Goal: Communication & Community: Answer question/provide support

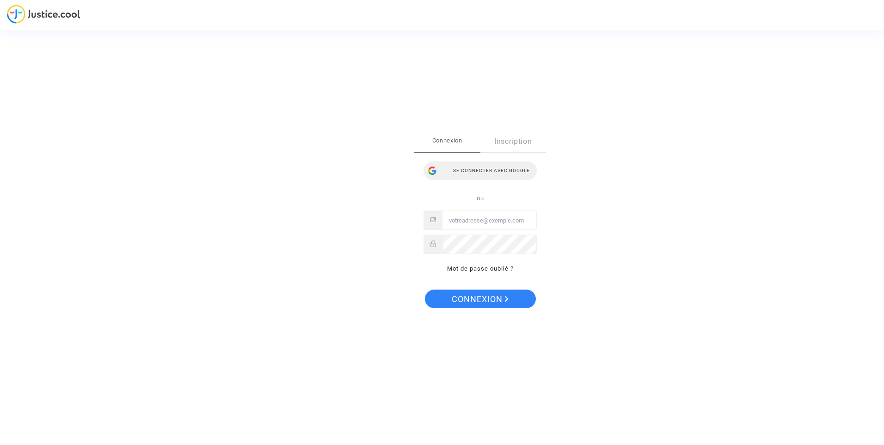
click at [499, 167] on div "Se connecter avec Google" at bounding box center [480, 170] width 113 height 18
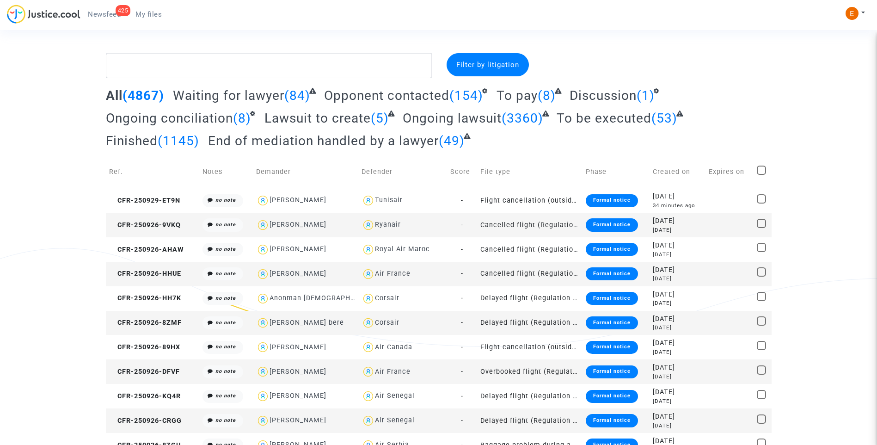
click at [100, 10] on span "Newsfeed" at bounding box center [104, 14] width 33 height 8
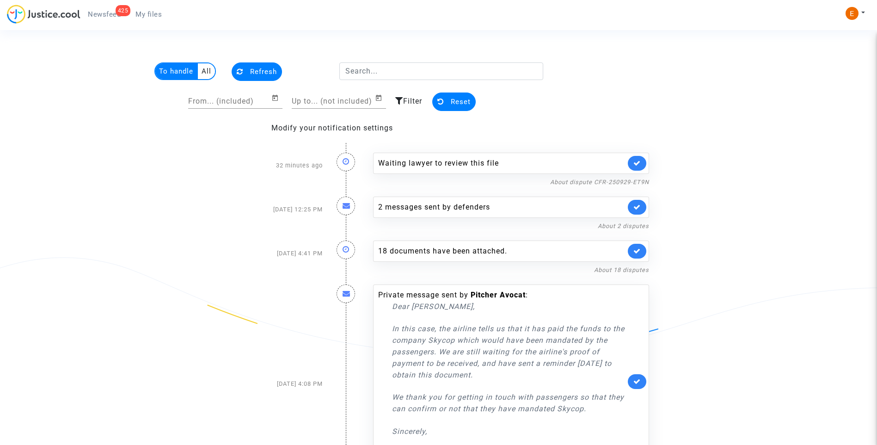
click at [641, 161] on link at bounding box center [637, 163] width 18 height 15
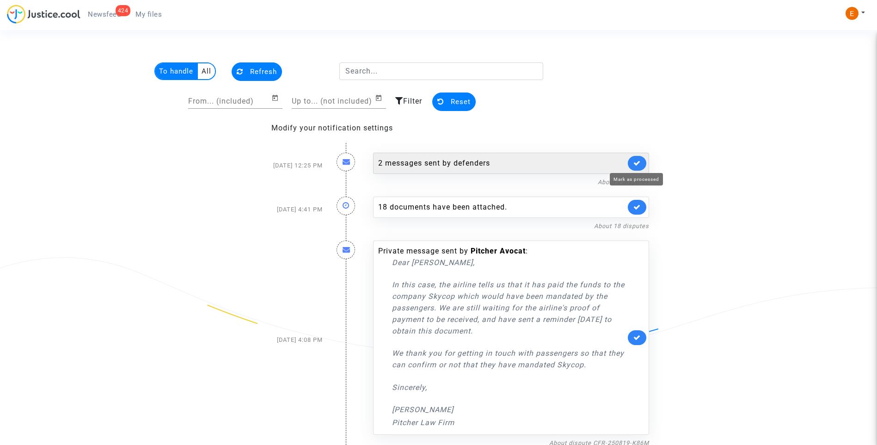
click at [640, 161] on icon at bounding box center [636, 163] width 7 height 7
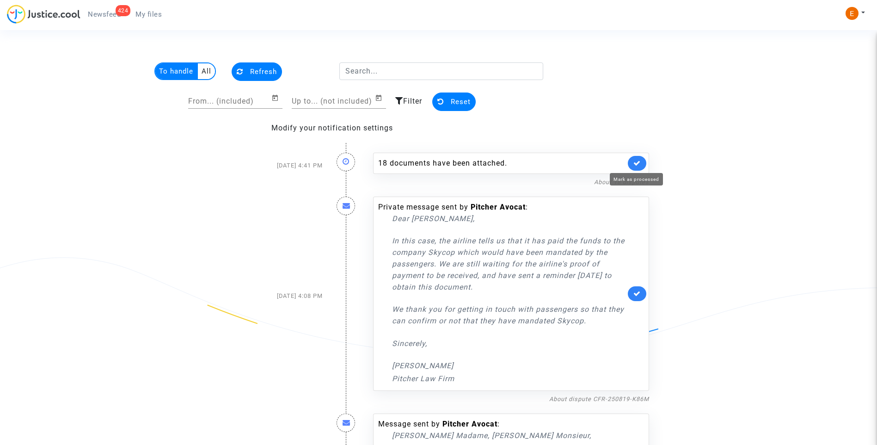
click at [640, 161] on icon at bounding box center [636, 163] width 7 height 7
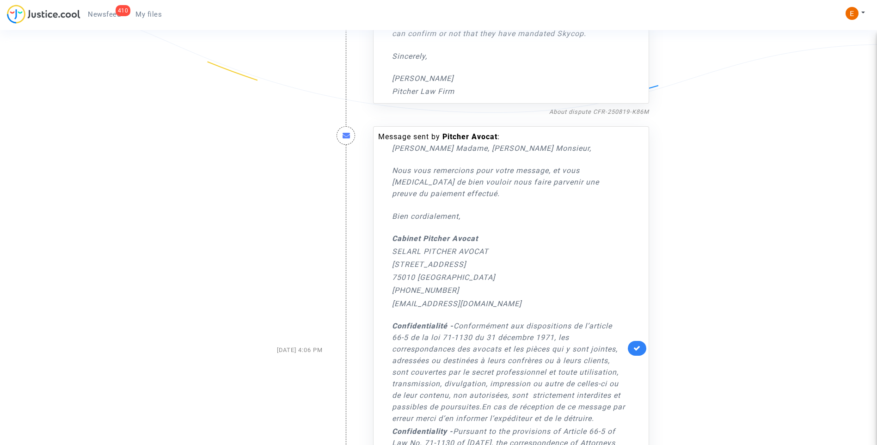
scroll to position [277, 0]
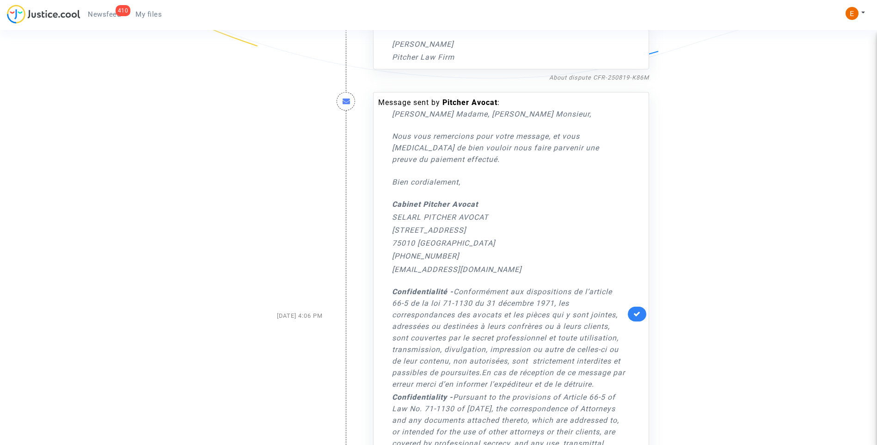
click at [641, 312] on link at bounding box center [637, 314] width 18 height 15
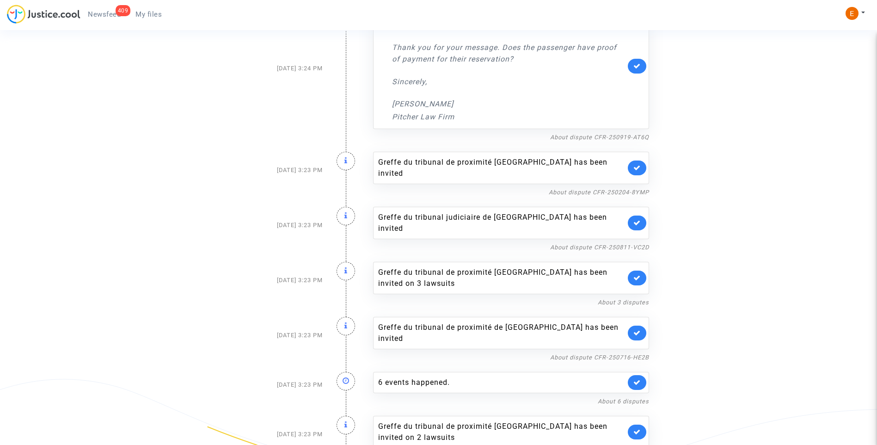
scroll to position [370, 0]
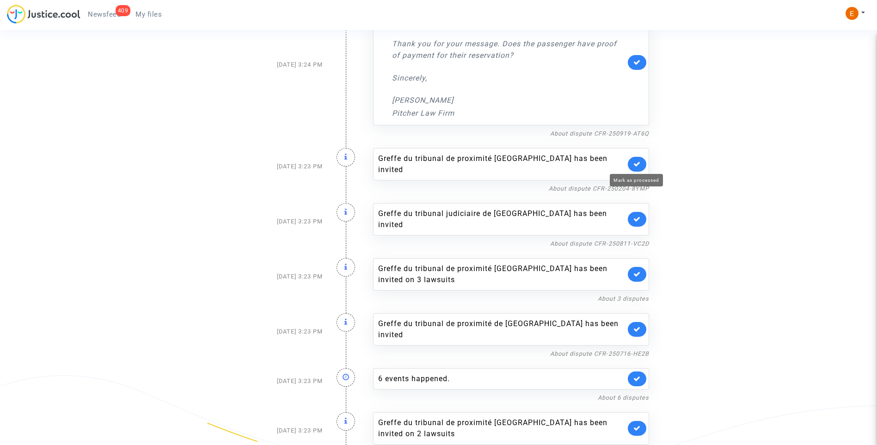
click at [640, 165] on icon at bounding box center [636, 163] width 7 height 7
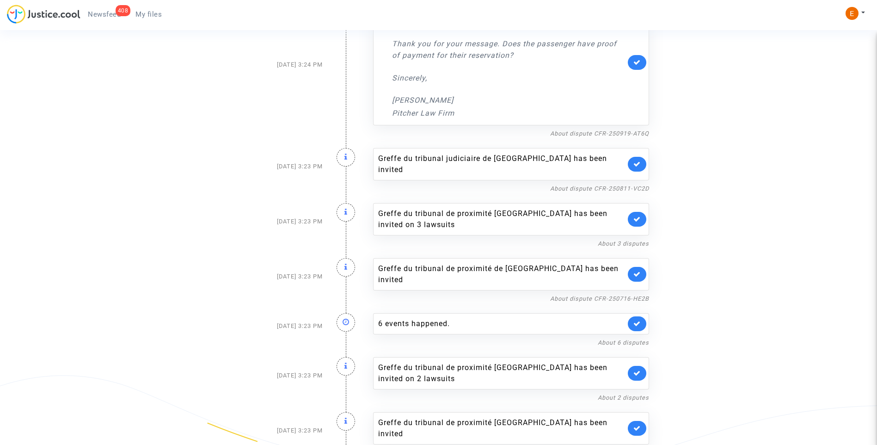
click at [640, 166] on div "Greffe du tribunal judiciaire de Paris has been invited" at bounding box center [511, 164] width 276 height 32
click at [640, 164] on link at bounding box center [637, 164] width 18 height 15
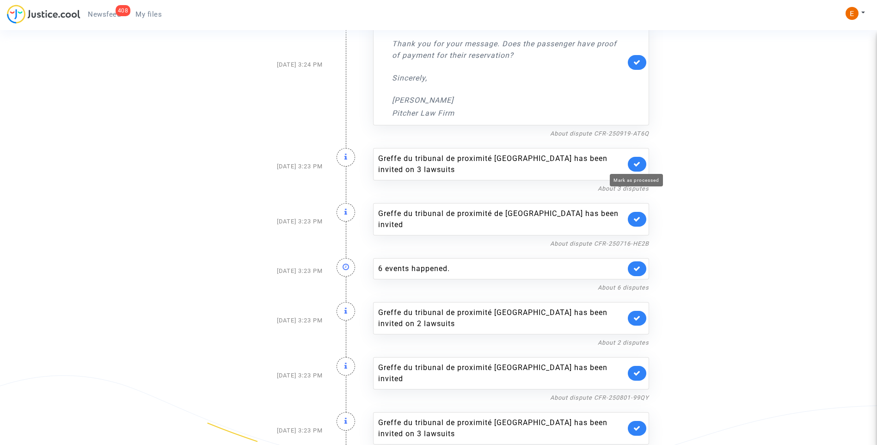
click at [640, 164] on icon at bounding box center [636, 163] width 7 height 7
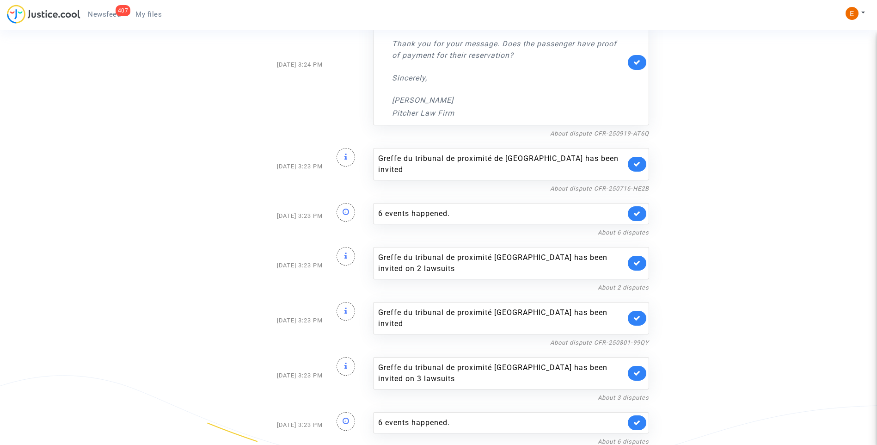
click at [640, 164] on link at bounding box center [637, 164] width 18 height 15
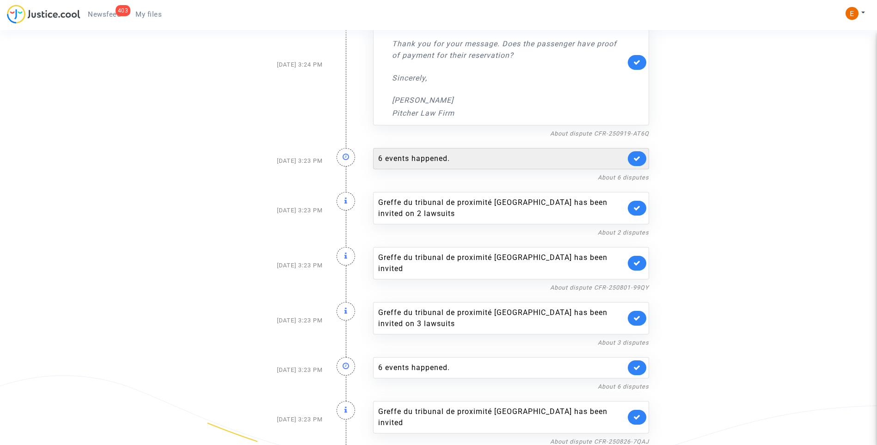
click at [498, 164] on div "6 events happened." at bounding box center [501, 158] width 247 height 11
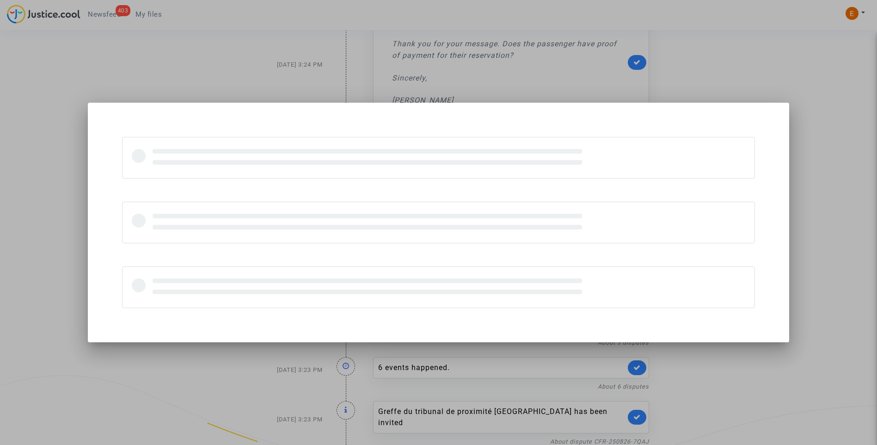
scroll to position [0, 0]
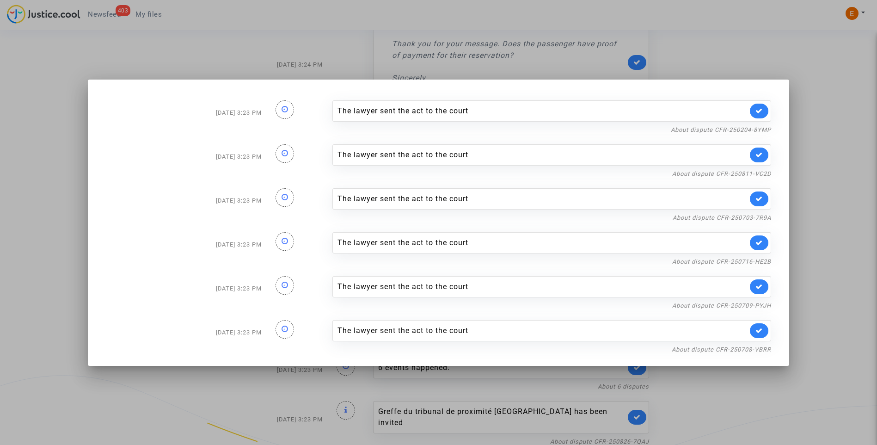
drag, startPoint x: 859, startPoint y: 179, endPoint x: 850, endPoint y: 177, distance: 8.5
click at [858, 179] on div at bounding box center [438, 222] width 877 height 445
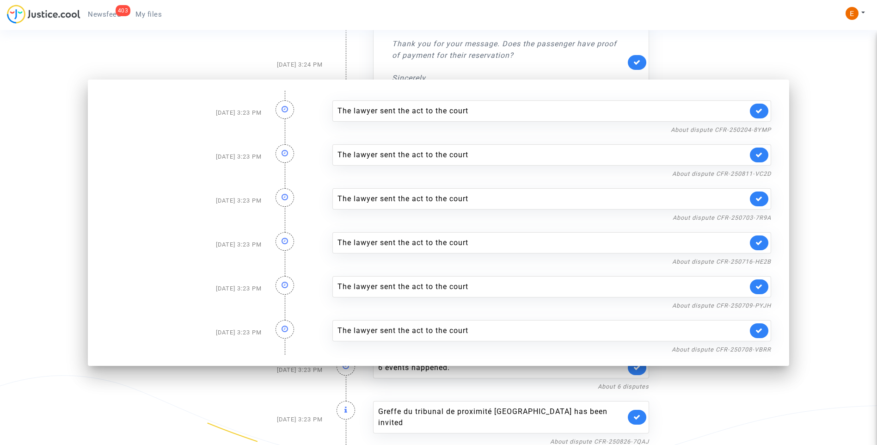
scroll to position [370, 0]
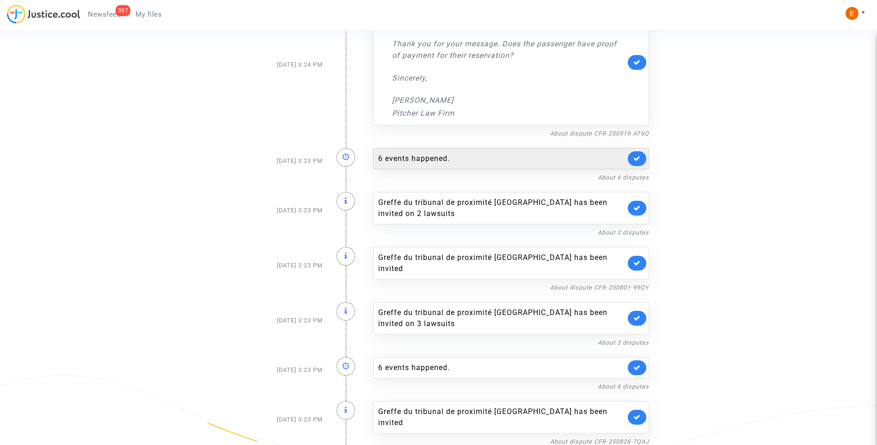
click at [640, 158] on icon at bounding box center [636, 158] width 7 height 7
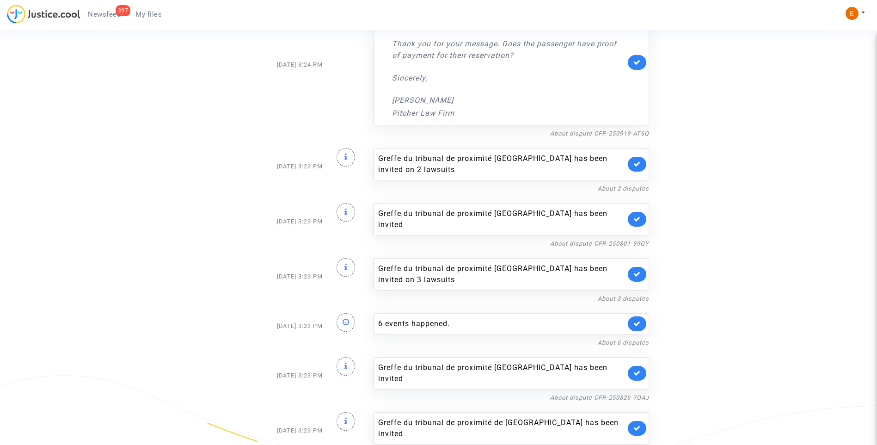
click at [640, 158] on link at bounding box center [637, 164] width 18 height 15
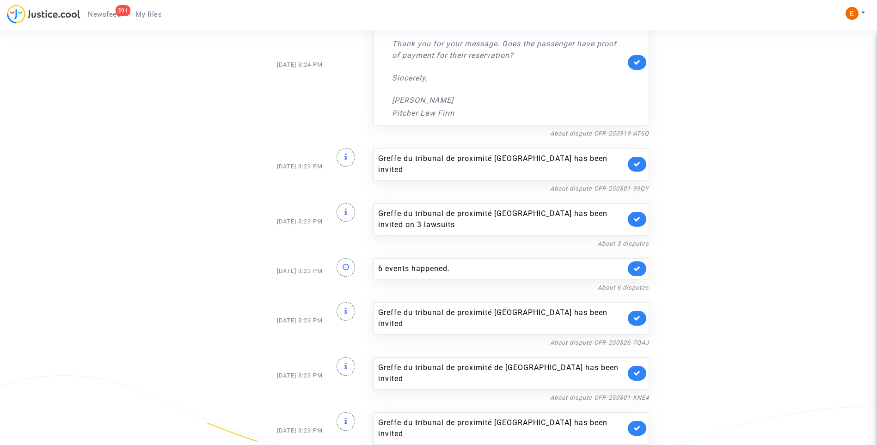
click at [640, 158] on link at bounding box center [637, 164] width 18 height 15
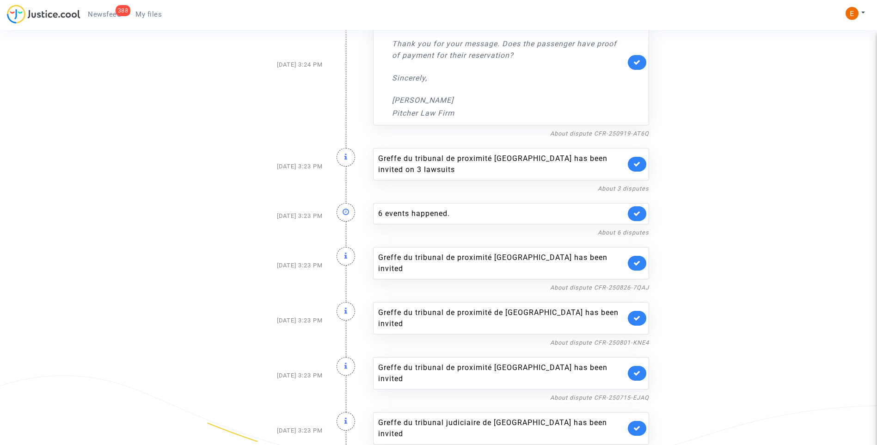
click at [640, 158] on link at bounding box center [637, 164] width 18 height 15
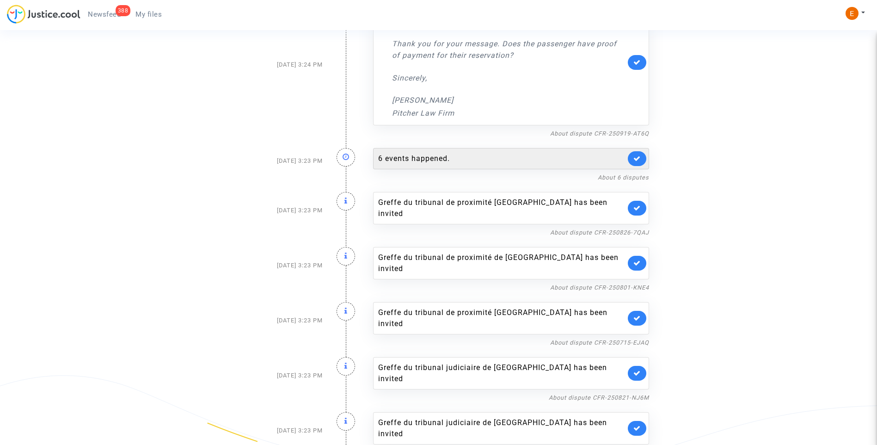
click at [507, 158] on div "6 events happened." at bounding box center [501, 158] width 247 height 11
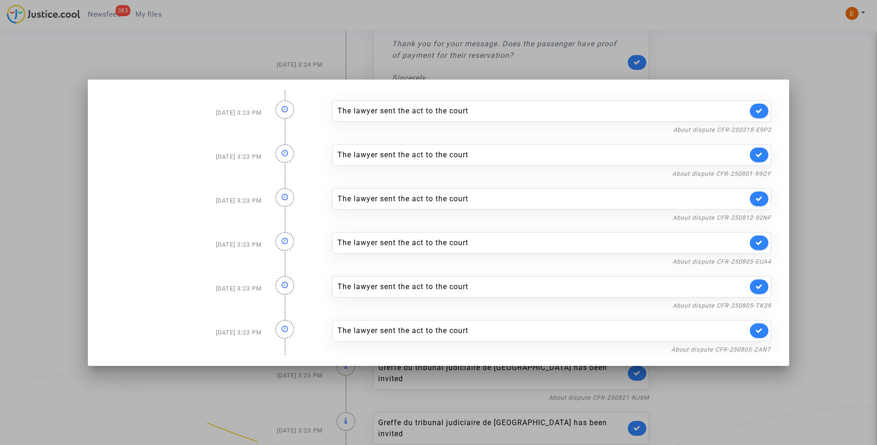
click at [834, 160] on div at bounding box center [438, 222] width 877 height 445
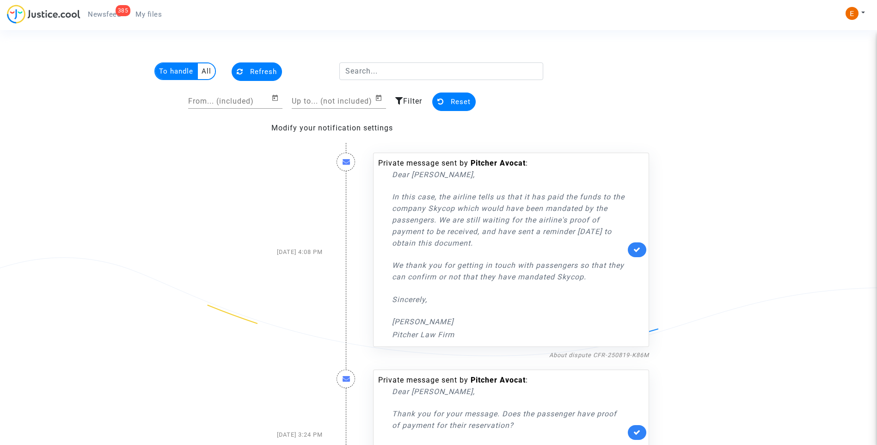
scroll to position [370, 0]
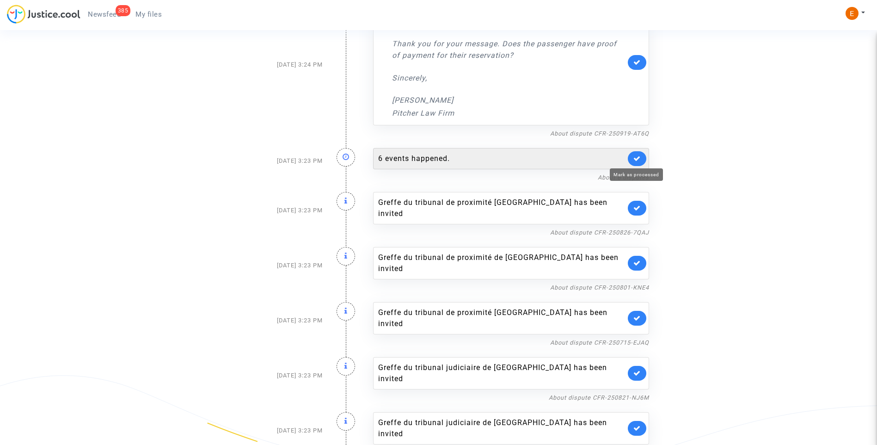
click at [639, 158] on icon at bounding box center [636, 158] width 7 height 7
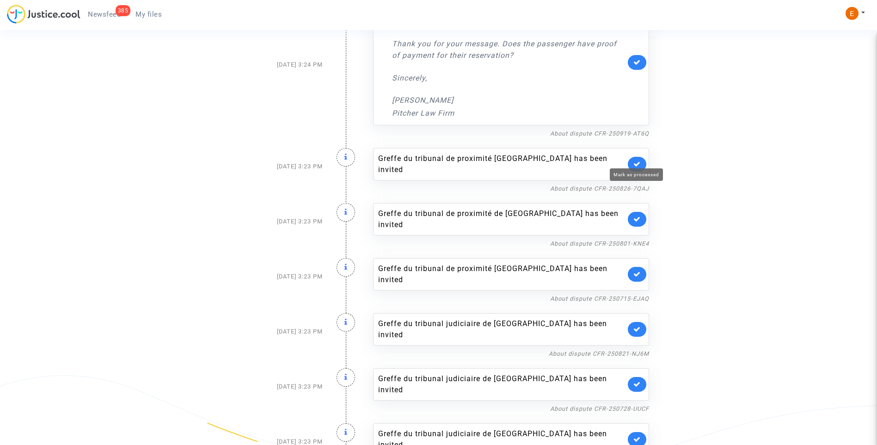
click at [639, 160] on icon at bounding box center [636, 163] width 7 height 7
click at [639, 158] on link at bounding box center [637, 164] width 18 height 15
click at [639, 160] on icon at bounding box center [636, 163] width 7 height 7
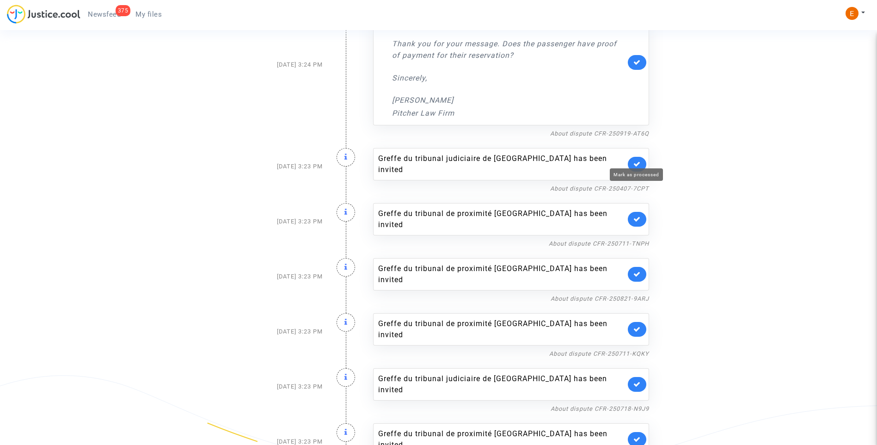
click at [639, 160] on icon at bounding box center [636, 163] width 7 height 7
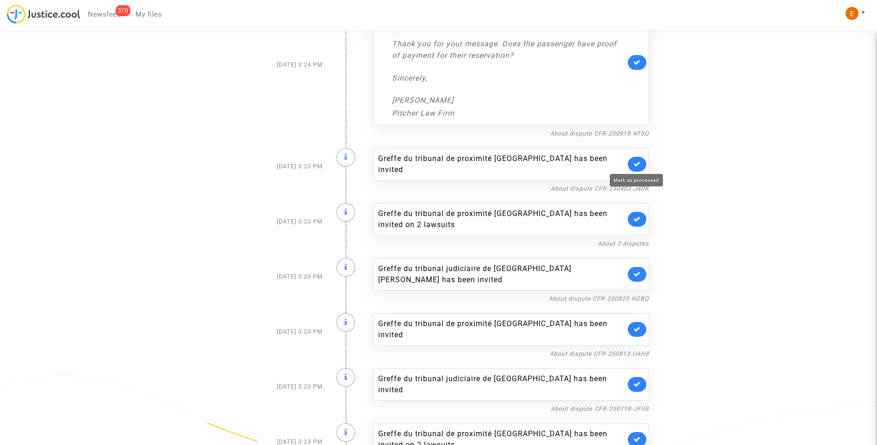
click at [639, 160] on icon at bounding box center [636, 163] width 7 height 7
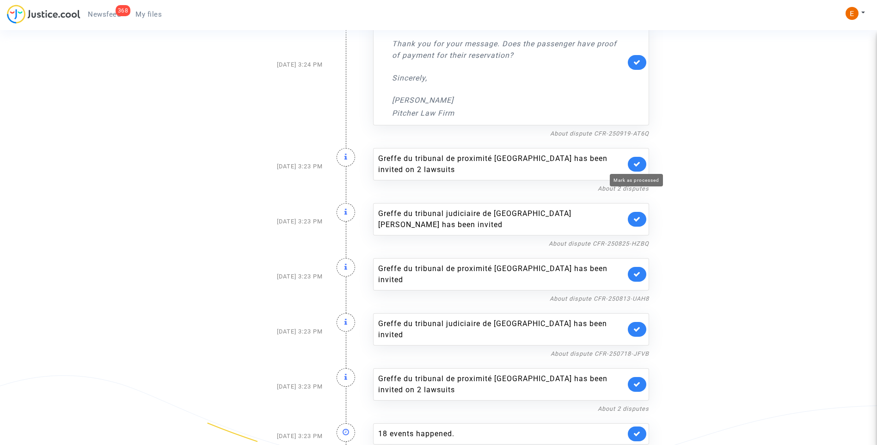
click at [639, 160] on icon at bounding box center [636, 163] width 7 height 7
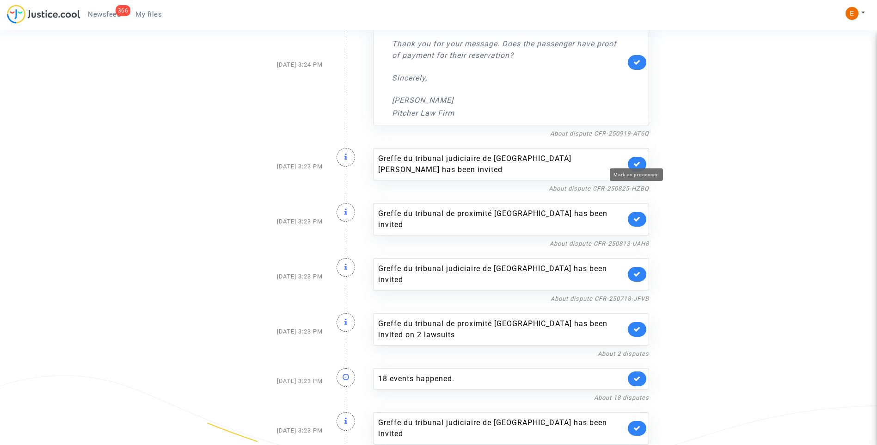
click at [639, 160] on icon at bounding box center [636, 163] width 7 height 7
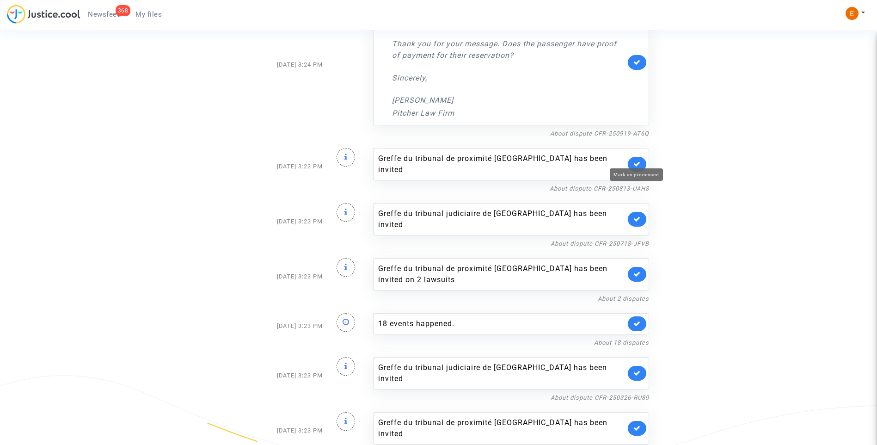
click at [639, 160] on icon at bounding box center [636, 163] width 7 height 7
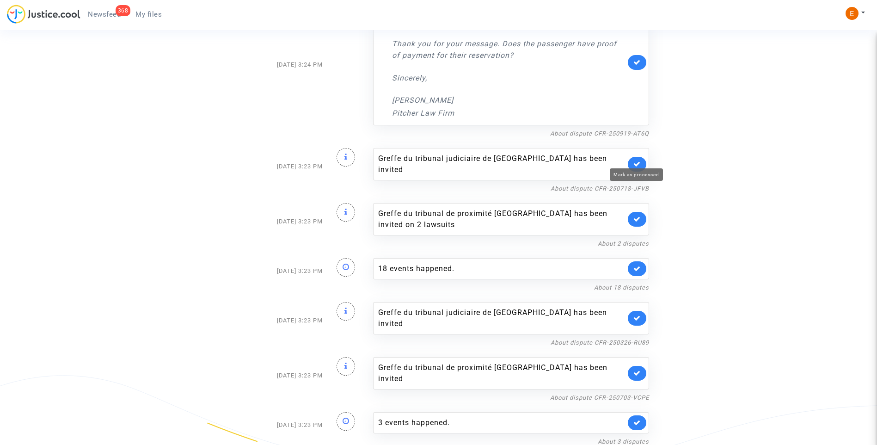
click at [639, 160] on icon at bounding box center [636, 163] width 7 height 7
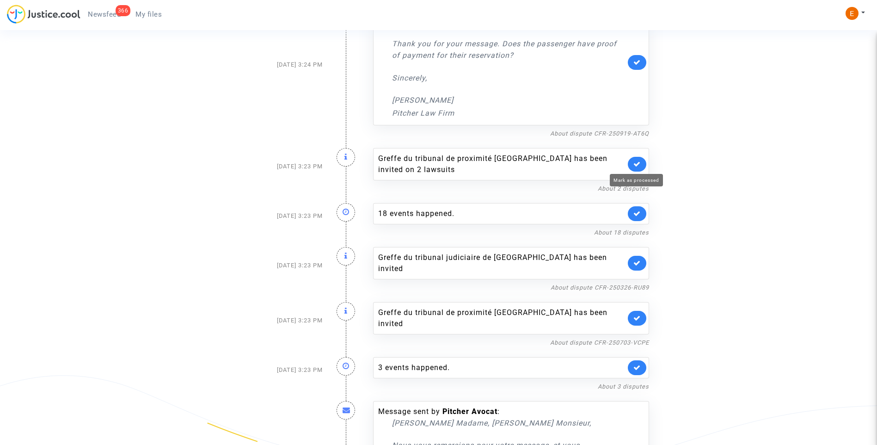
click at [639, 160] on icon at bounding box center [636, 163] width 7 height 7
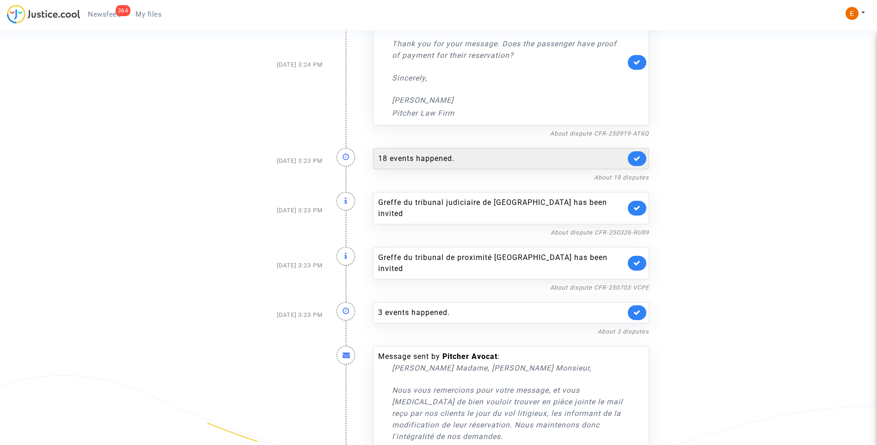
click at [485, 161] on div "18 events happened." at bounding box center [501, 158] width 247 height 11
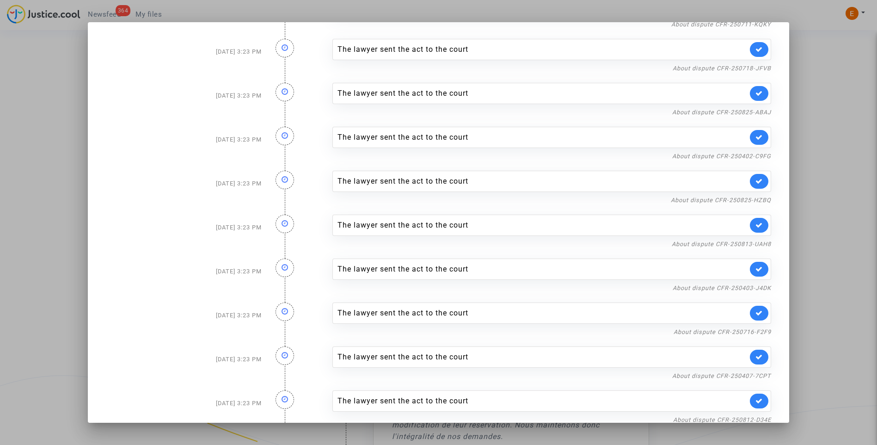
scroll to position [413, 0]
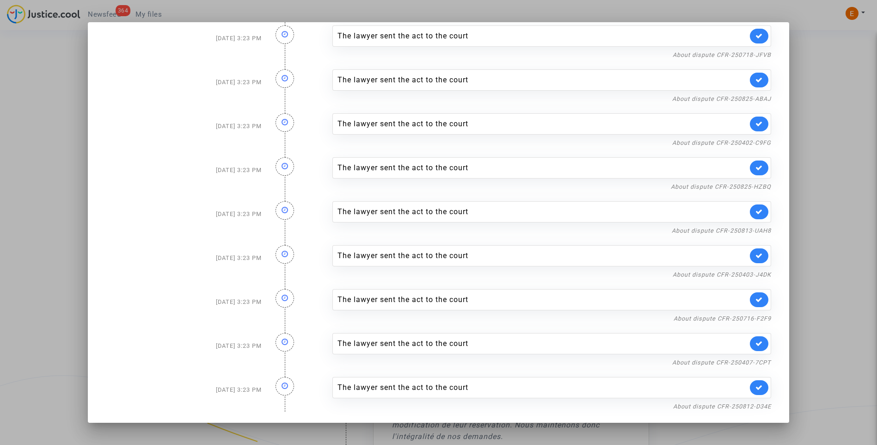
drag, startPoint x: 841, startPoint y: 198, endPoint x: 820, endPoint y: 192, distance: 22.1
click at [841, 197] on div at bounding box center [438, 222] width 877 height 445
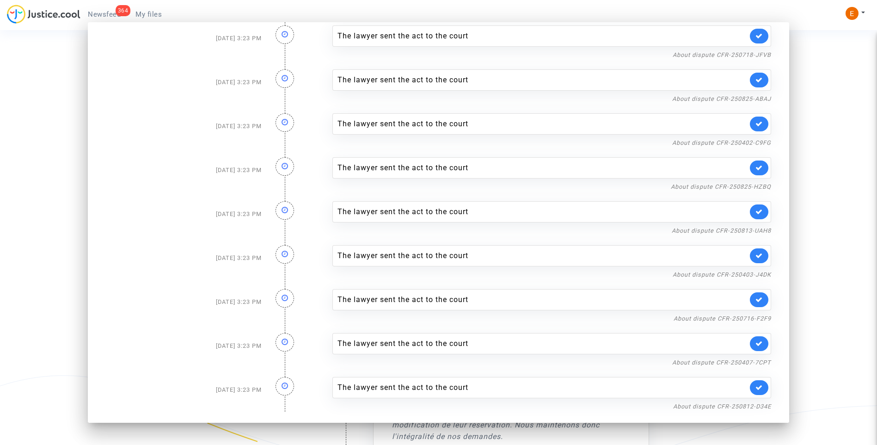
scroll to position [370, 0]
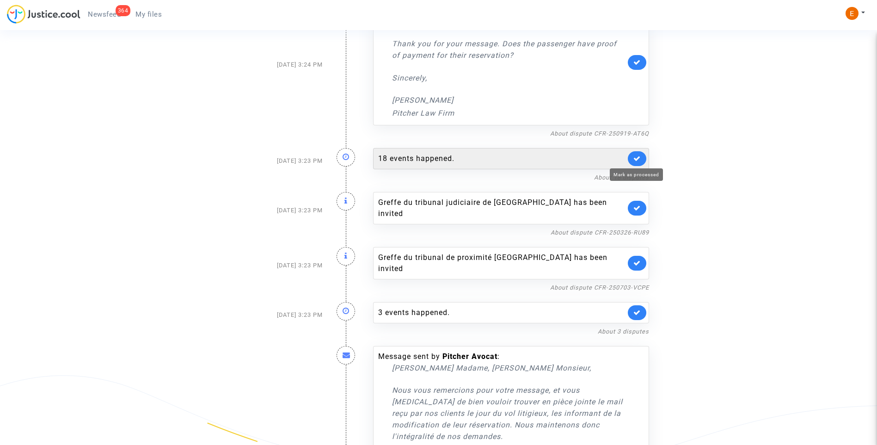
click at [638, 159] on icon at bounding box center [636, 158] width 7 height 7
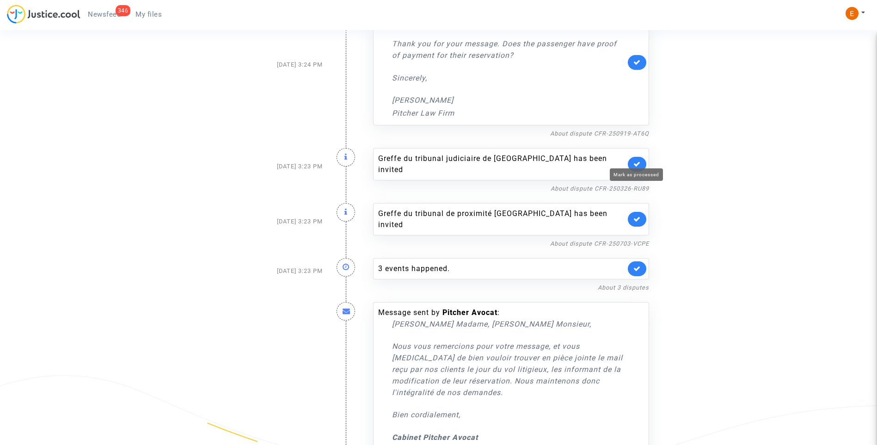
click at [638, 160] on icon at bounding box center [636, 163] width 7 height 7
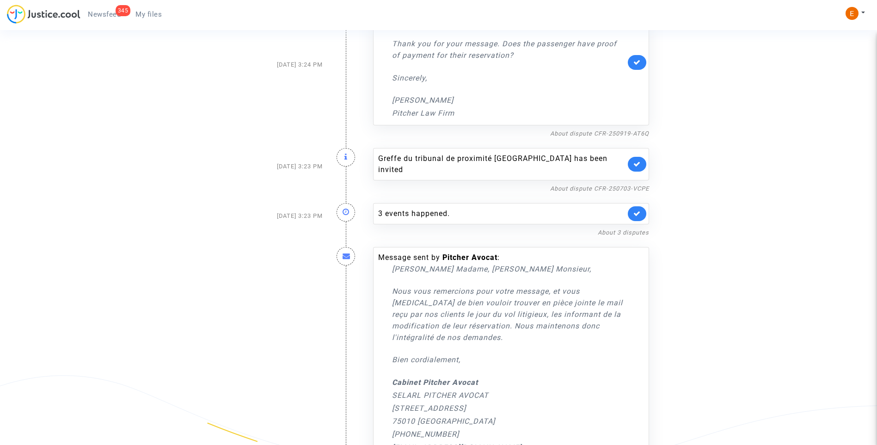
click at [638, 159] on link at bounding box center [637, 164] width 18 height 15
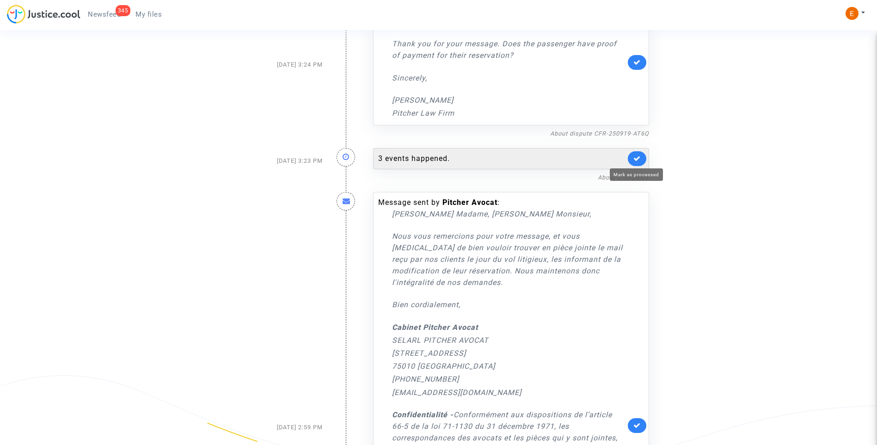
click at [563, 164] on div "3 events happened." at bounding box center [501, 158] width 247 height 11
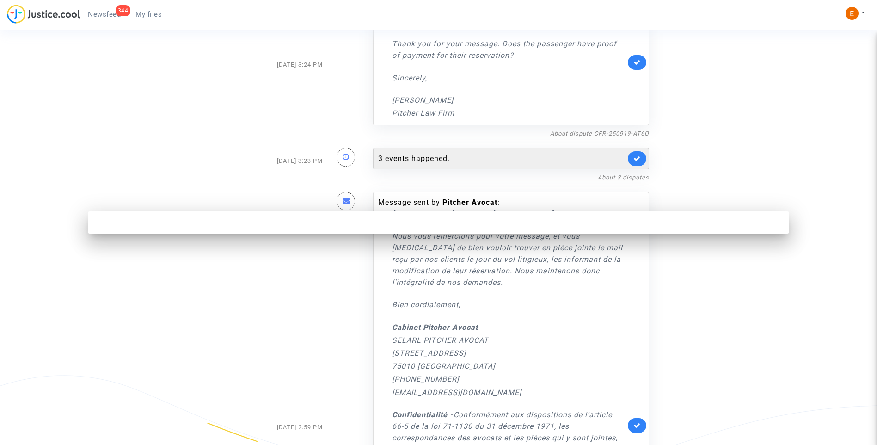
scroll to position [0, 0]
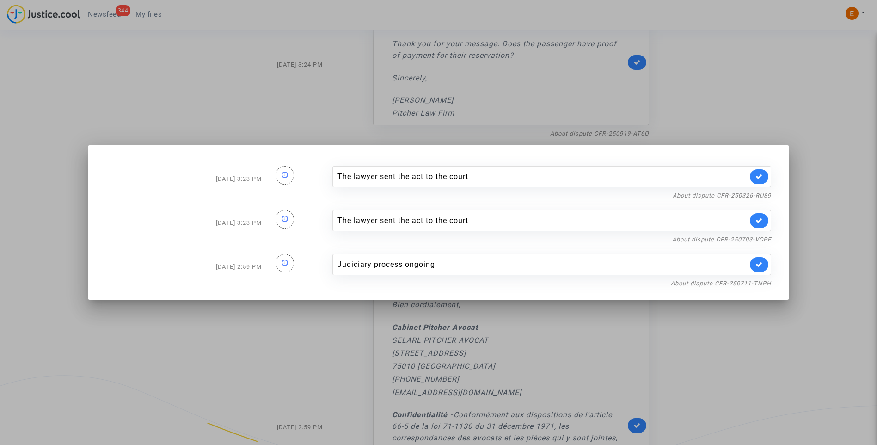
click at [767, 183] on link at bounding box center [759, 176] width 18 height 15
drag, startPoint x: 764, startPoint y: 218, endPoint x: 763, endPoint y: 85, distance: 132.7
click at [763, 218] on icon at bounding box center [759, 220] width 7 height 7
click at [762, 80] on div at bounding box center [438, 222] width 877 height 445
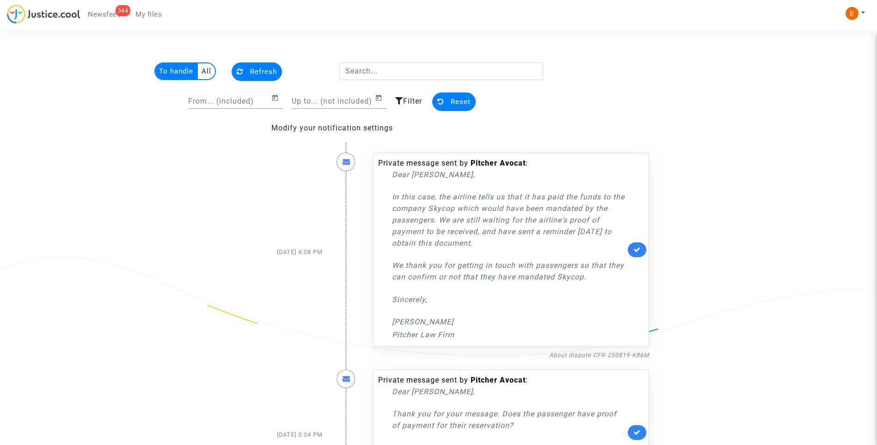
scroll to position [370, 0]
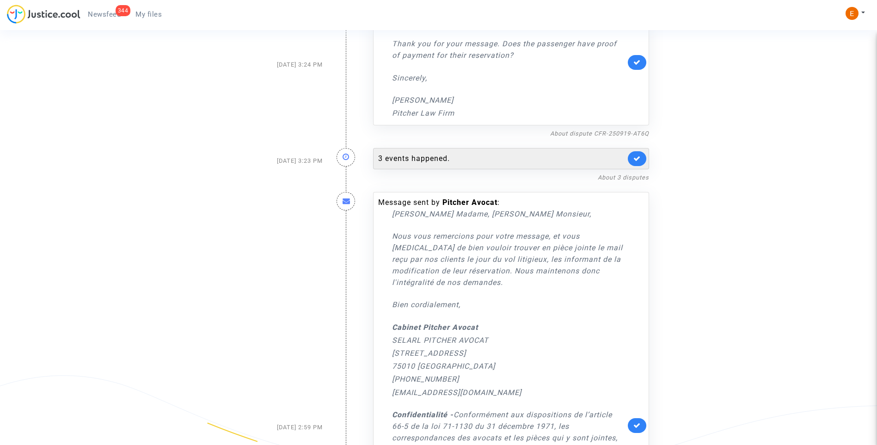
click at [462, 161] on div "3 events happened." at bounding box center [501, 158] width 247 height 11
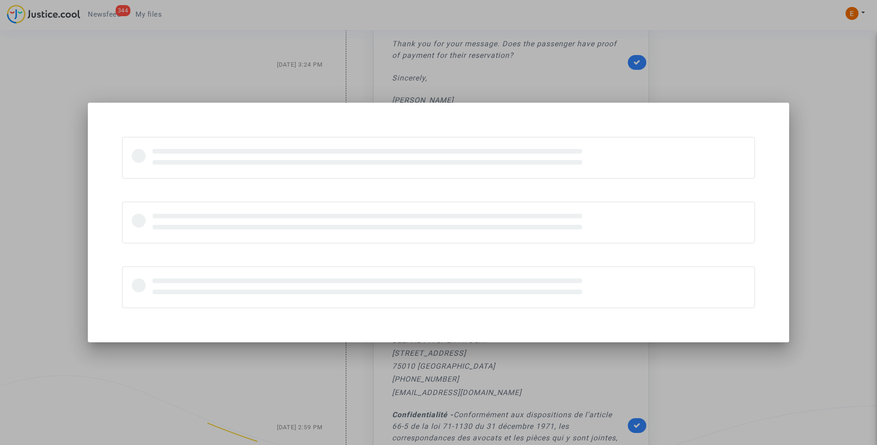
scroll to position [0, 0]
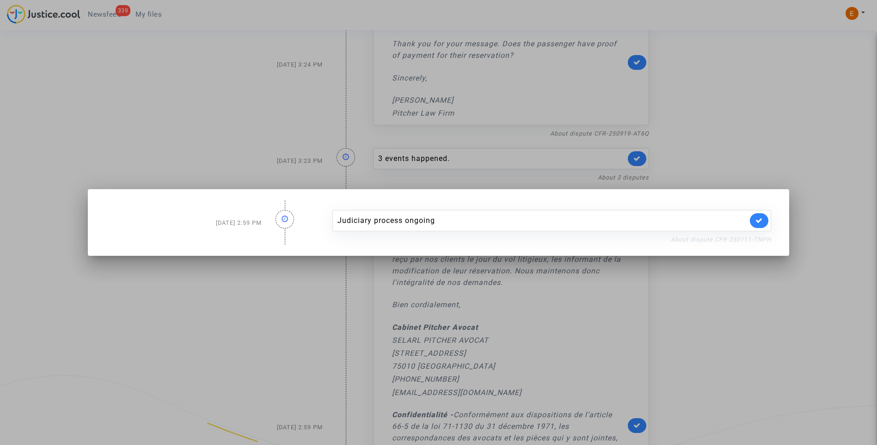
click at [713, 241] on link "About dispute CFR-250711-TNPH" at bounding box center [721, 239] width 100 height 7
click at [763, 218] on icon at bounding box center [759, 220] width 7 height 7
click at [757, 154] on div at bounding box center [438, 222] width 877 height 445
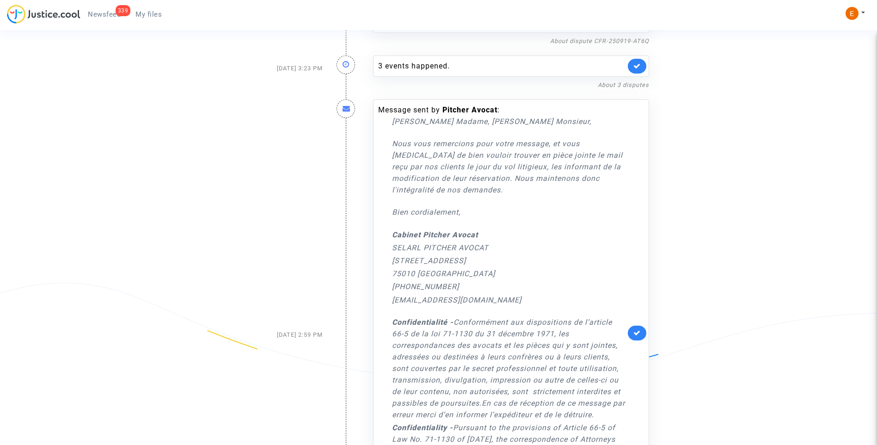
click at [642, 330] on link at bounding box center [637, 333] width 18 height 15
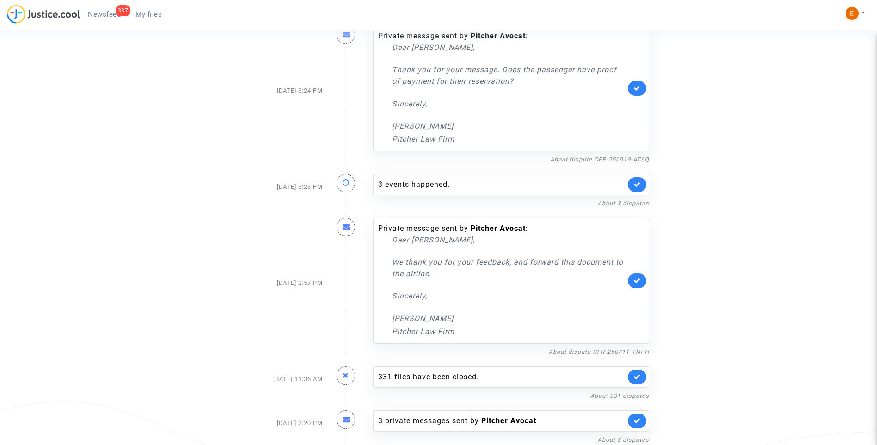
click at [144, 13] on span "My files" at bounding box center [148, 14] width 26 height 8
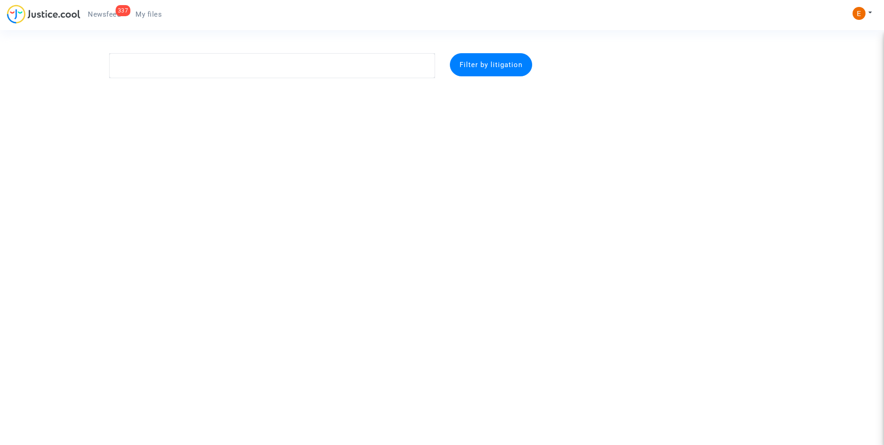
click at [117, 12] on div "337" at bounding box center [123, 10] width 15 height 11
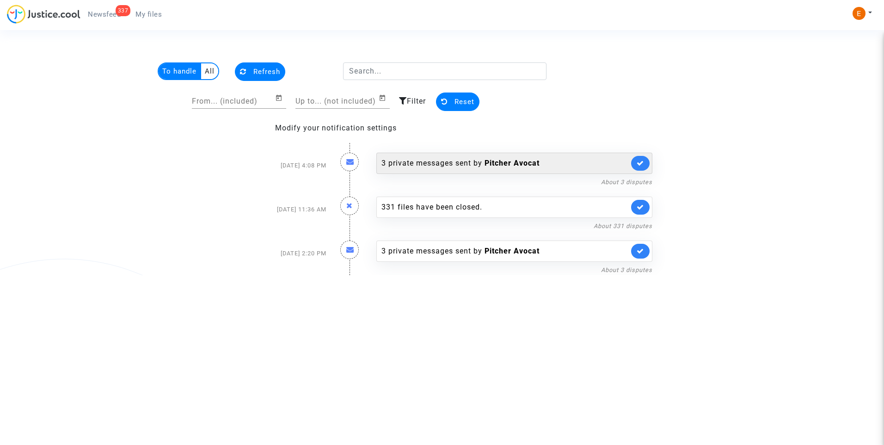
click at [450, 160] on div "3 private messages sent by Pitcher Avocat" at bounding box center [504, 163] width 247 height 11
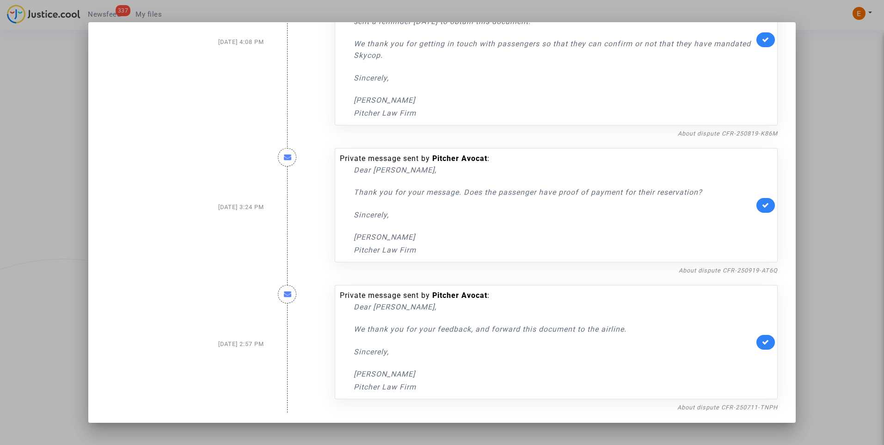
scroll to position [90, 0]
click at [693, 399] on div "Private message sent by Pitcher Avocat : Dear Erik, We thank you for your feedb…" at bounding box center [556, 343] width 457 height 137
click at [694, 404] on link "About dispute CFR-250711-TNPH" at bounding box center [727, 406] width 100 height 7
click at [762, 343] on icon at bounding box center [765, 341] width 7 height 7
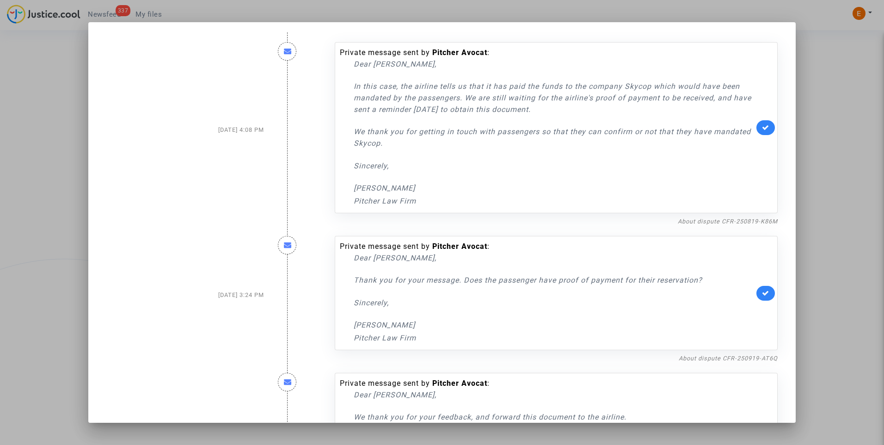
scroll to position [0, 0]
click at [703, 358] on link "About dispute CFR-250919-AT6Q" at bounding box center [728, 359] width 99 height 7
click at [762, 292] on icon at bounding box center [765, 293] width 7 height 7
click at [714, 220] on link "About dispute CFR-250819-K86M" at bounding box center [728, 222] width 100 height 7
click at [762, 126] on icon at bounding box center [765, 128] width 7 height 7
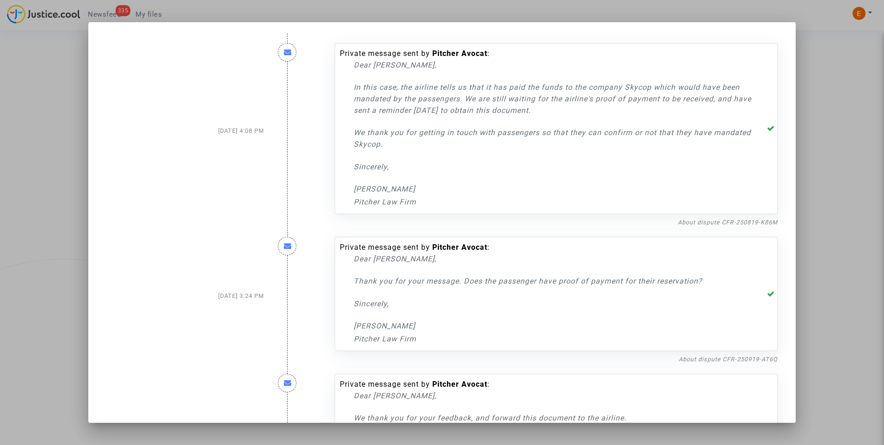
drag, startPoint x: 826, startPoint y: 104, endPoint x: 699, endPoint y: 97, distance: 127.8
click at [827, 101] on div at bounding box center [442, 222] width 884 height 445
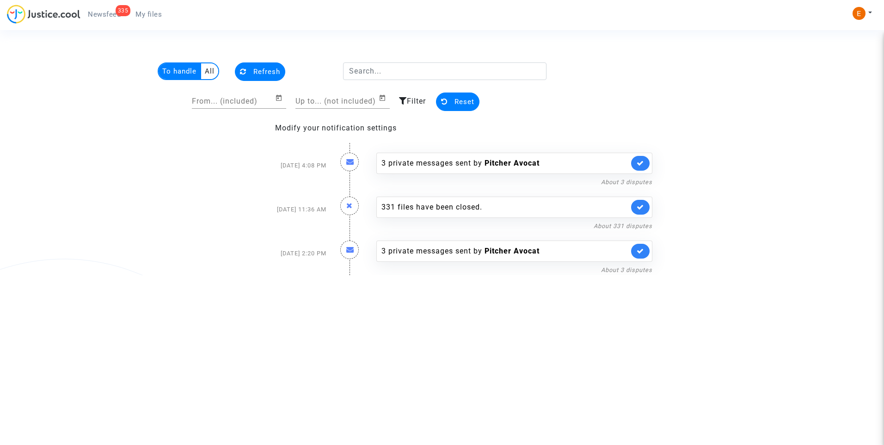
drag, startPoint x: 146, startPoint y: 12, endPoint x: 136, endPoint y: 12, distance: 9.7
click at [146, 12] on span "My files" at bounding box center [148, 14] width 26 height 8
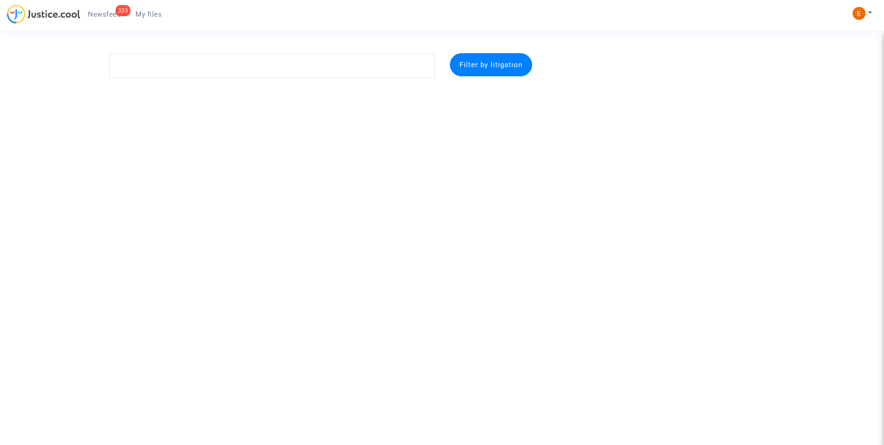
click at [117, 9] on div "335" at bounding box center [123, 10] width 15 height 11
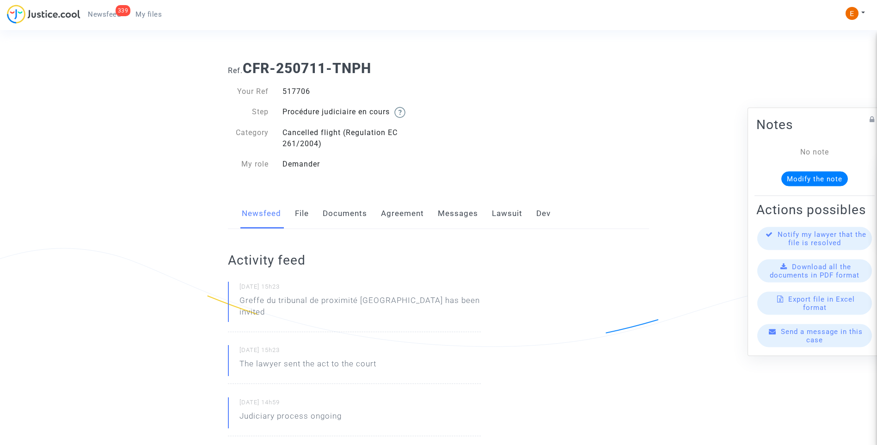
drag, startPoint x: 0, startPoint y: 0, endPoint x: 302, endPoint y: 90, distance: 315.4
click at [302, 90] on div "517706" at bounding box center [357, 91] width 163 height 11
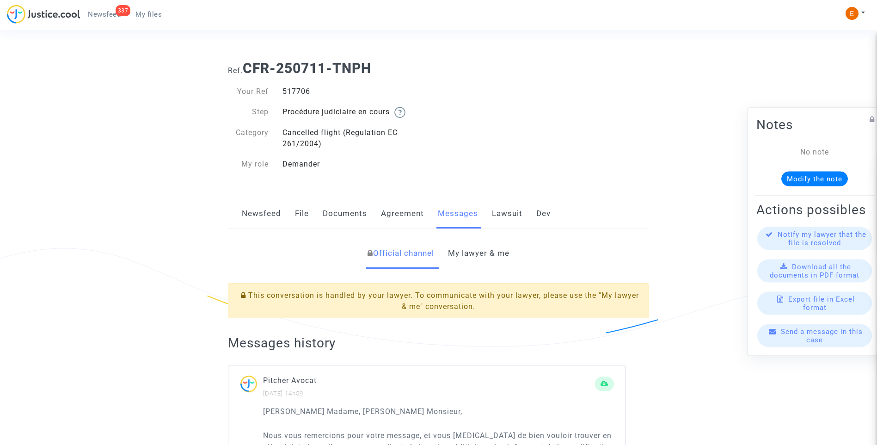
click at [299, 90] on div "517706" at bounding box center [357, 91] width 163 height 11
copy div "517706"
click at [502, 250] on link "My lawyer & me" at bounding box center [478, 253] width 61 height 31
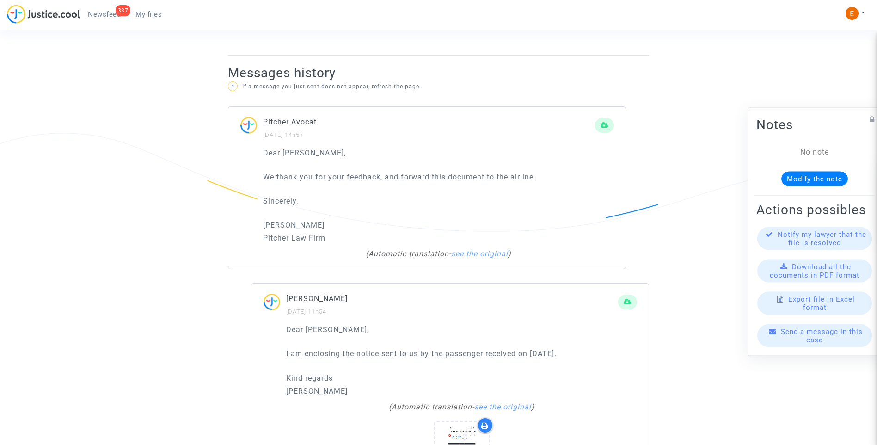
scroll to position [589, 0]
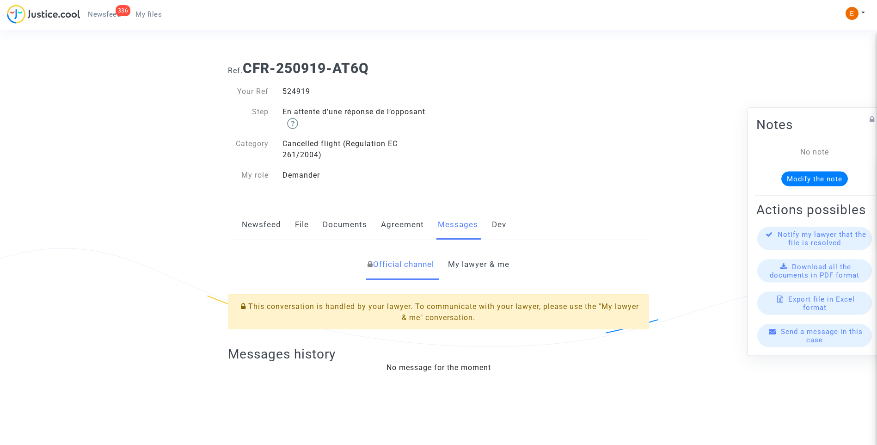
click at [296, 91] on div "524919" at bounding box center [357, 91] width 163 height 11
copy div "524919"
drag, startPoint x: 479, startPoint y: 268, endPoint x: 484, endPoint y: 263, distance: 6.9
click at [479, 268] on link "My lawyer & me" at bounding box center [478, 264] width 61 height 31
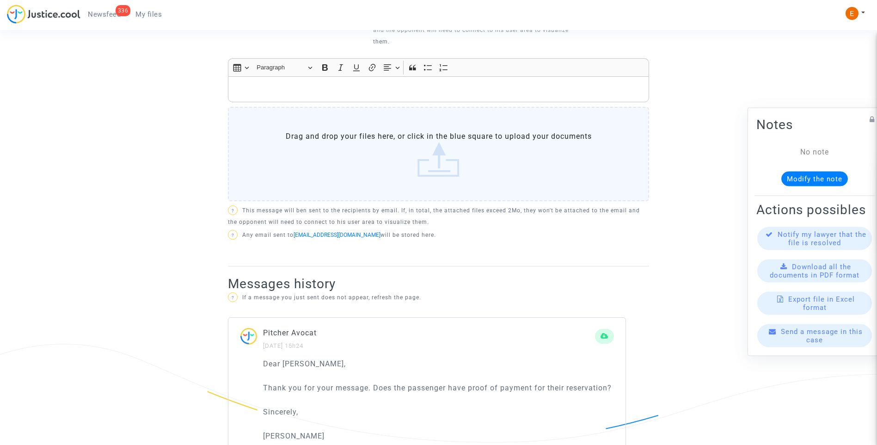
scroll to position [370, 0]
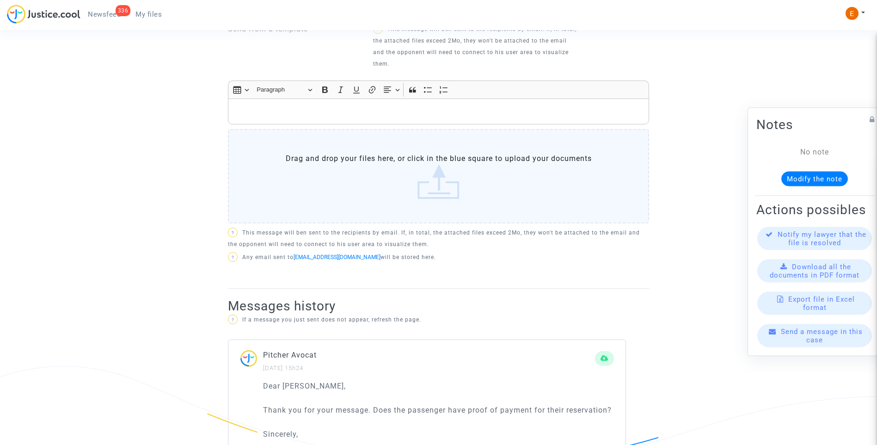
click at [419, 170] on label "Drag and drop your files here, or click in the blue square to upload your docum…" at bounding box center [438, 176] width 421 height 94
click at [0, 0] on input "Drag and drop your files here, or click in the blue square to upload your docum…" at bounding box center [0, 0] width 0 height 0
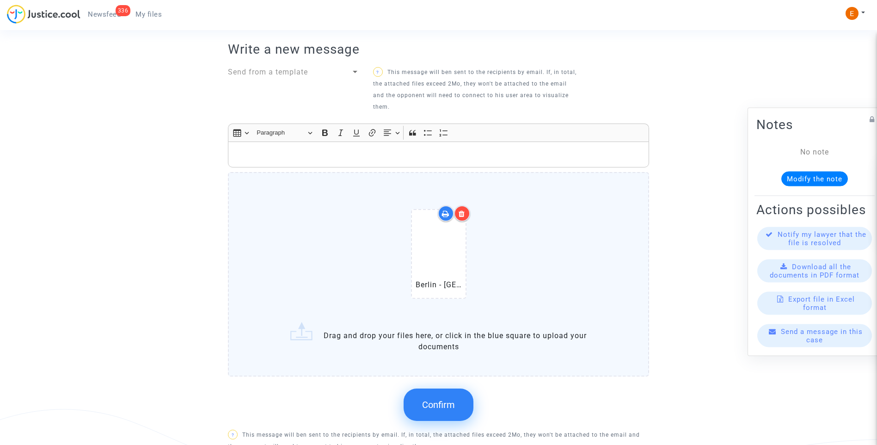
scroll to position [324, 0]
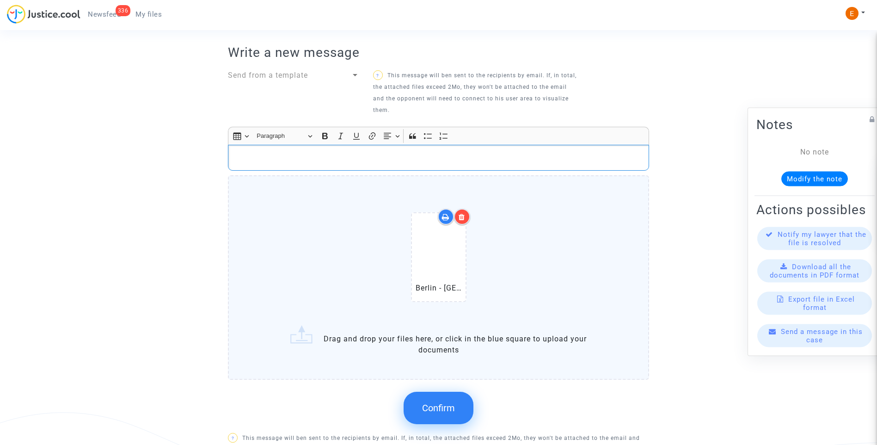
click at [252, 159] on p "Rich Text Editor, main" at bounding box center [439, 158] width 412 height 12
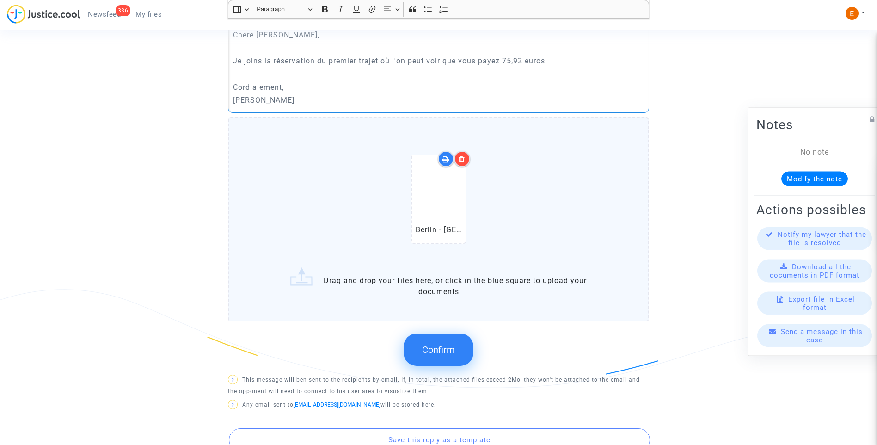
scroll to position [462, 0]
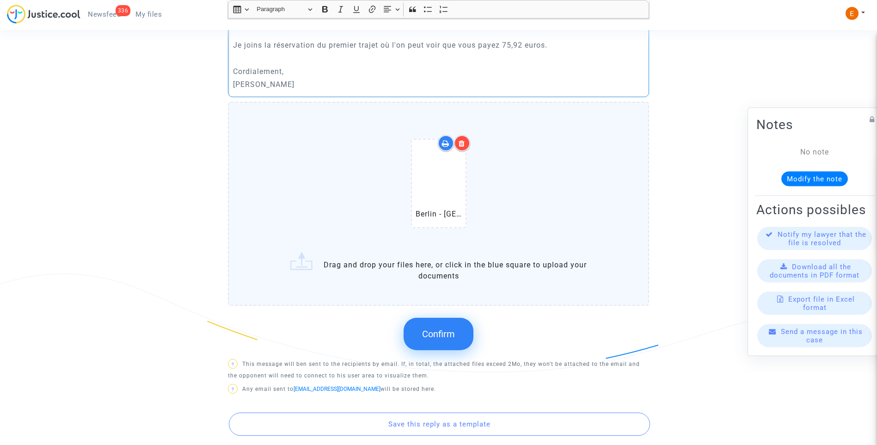
click at [421, 346] on button "Confirm" at bounding box center [439, 334] width 70 height 32
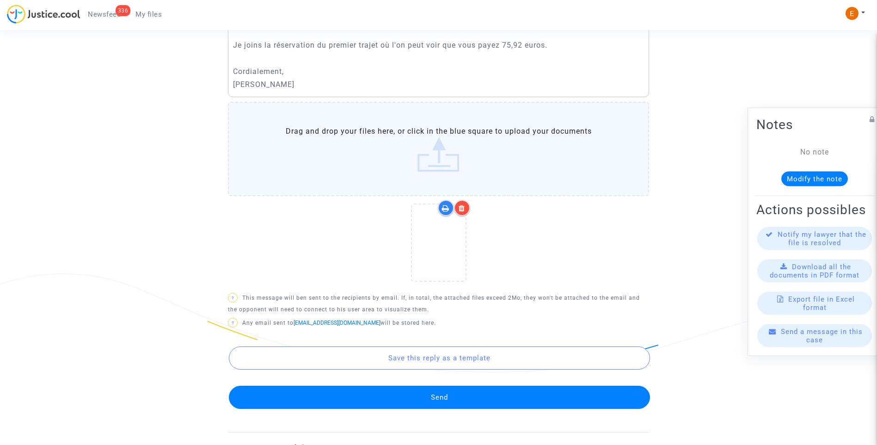
click at [468, 395] on button "Send" at bounding box center [439, 397] width 421 height 23
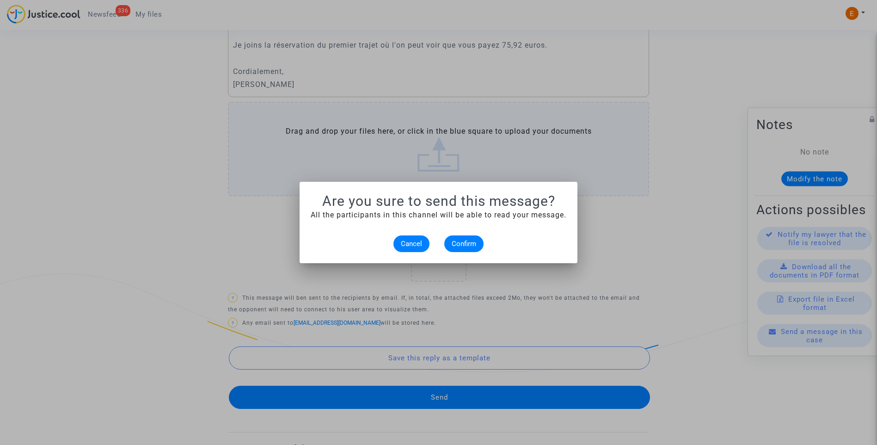
scroll to position [0, 0]
drag, startPoint x: 471, startPoint y: 243, endPoint x: 463, endPoint y: 245, distance: 8.1
click at [469, 243] on span "Confirm" at bounding box center [464, 244] width 25 height 8
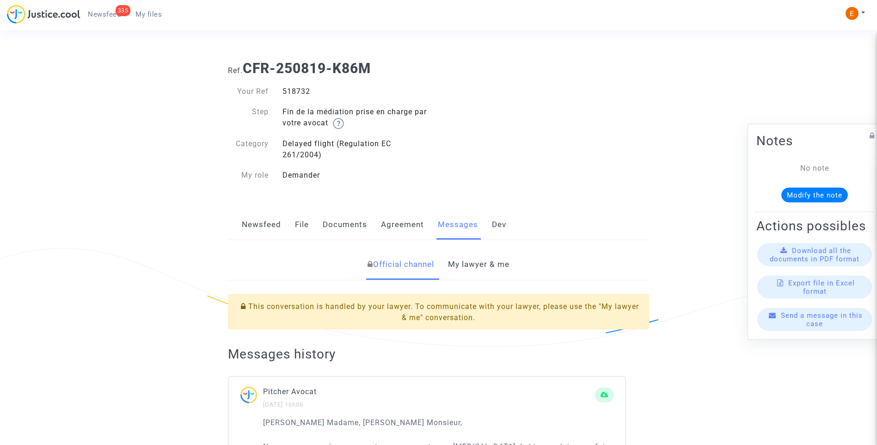
drag, startPoint x: 0, startPoint y: 0, endPoint x: 302, endPoint y: 88, distance: 314.4
click at [302, 88] on div "518732" at bounding box center [357, 91] width 163 height 11
click at [485, 261] on link "My lawyer & me" at bounding box center [478, 264] width 61 height 31
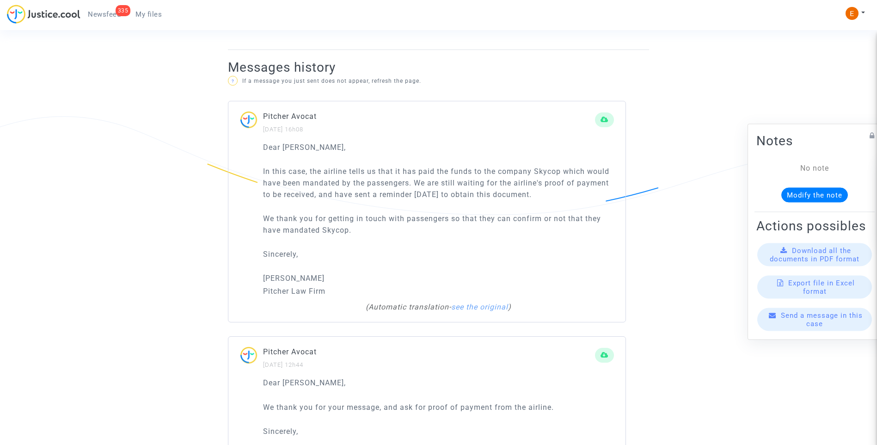
scroll to position [601, 0]
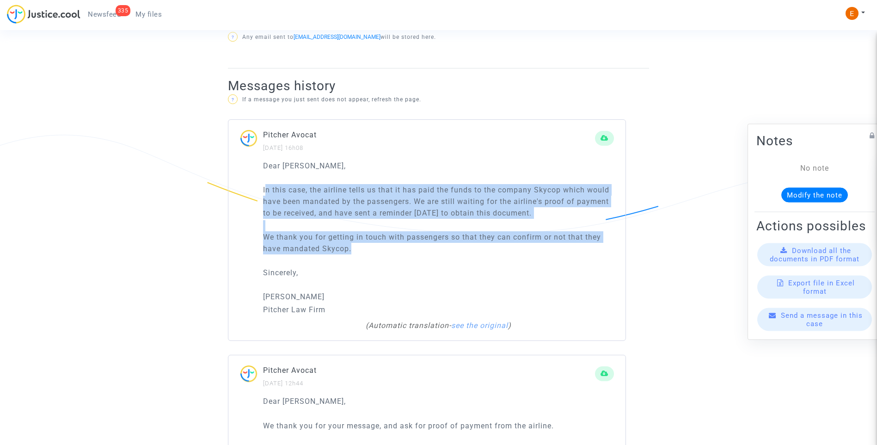
drag, startPoint x: 264, startPoint y: 192, endPoint x: 479, endPoint y: 245, distance: 220.5
click at [479, 245] on div "Dear [PERSON_NAME], In this case, the airline tells us that it has paid the fun…" at bounding box center [438, 238] width 351 height 156
drag, startPoint x: 479, startPoint y: 245, endPoint x: 418, endPoint y: 243, distance: 60.6
click at [421, 243] on p "We thank you for getting in touch with passengers so that they can confirm or n…" at bounding box center [438, 242] width 351 height 23
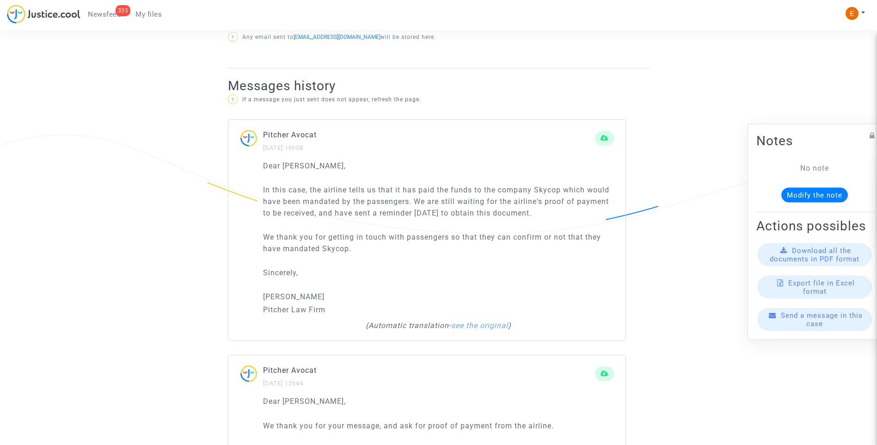
click at [396, 255] on div "Dear [PERSON_NAME], In this case, the airline tells us that it has paid the fun…" at bounding box center [438, 238] width 351 height 156
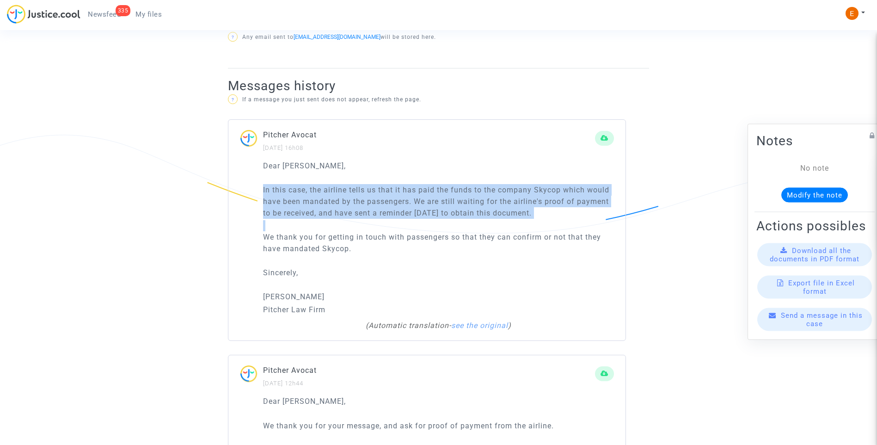
drag, startPoint x: 402, startPoint y: 255, endPoint x: 212, endPoint y: 185, distance: 202.0
click at [212, 185] on ng-component "Ref. CFR-250819-K86M Your Ref 518732 Step Fin de la médiation prise en charge p…" at bounding box center [439, 171] width 666 height 1438
drag, startPoint x: 212, startPoint y: 185, endPoint x: 286, endPoint y: 194, distance: 74.1
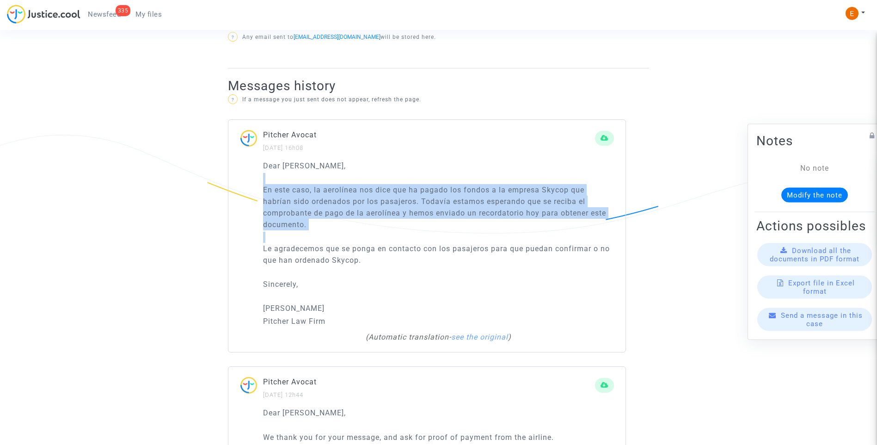
click at [452, 231] on div "Dear [PERSON_NAME], En este caso, la aerolínea nos dice que ha pagado los fondo…" at bounding box center [438, 243] width 351 height 167
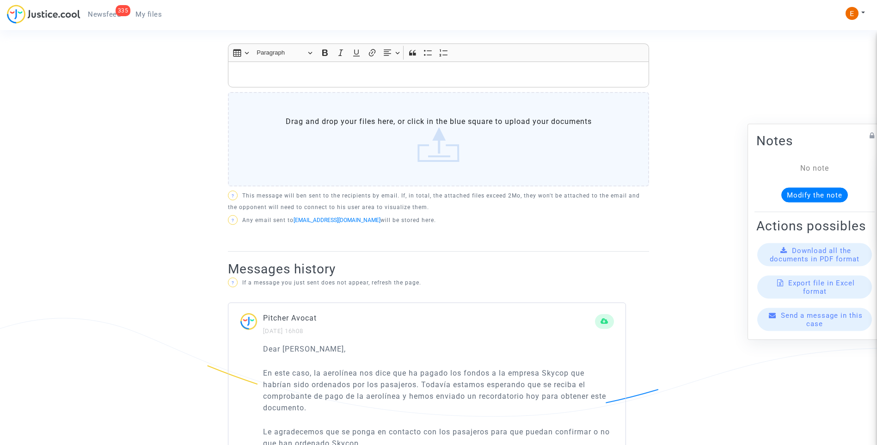
scroll to position [370, 0]
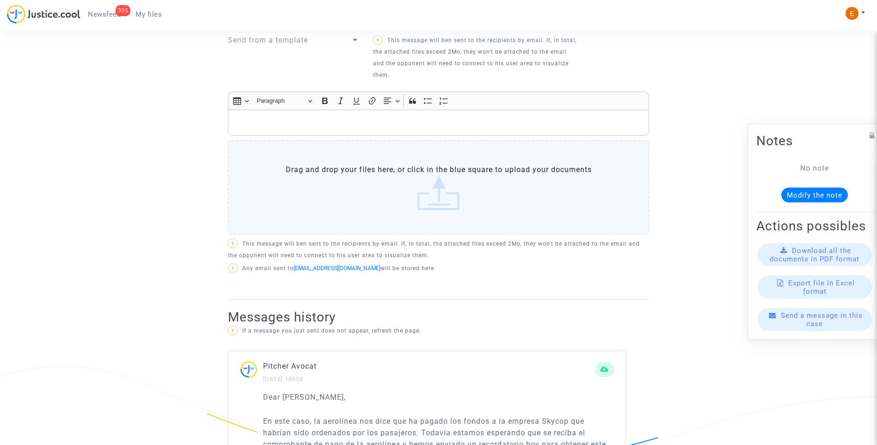
click at [289, 122] on p "Rich Text Editor, main" at bounding box center [439, 123] width 412 height 12
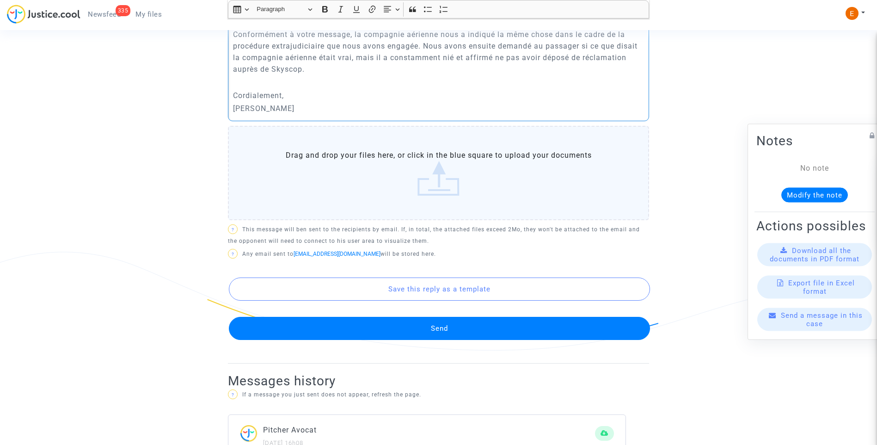
scroll to position [509, 0]
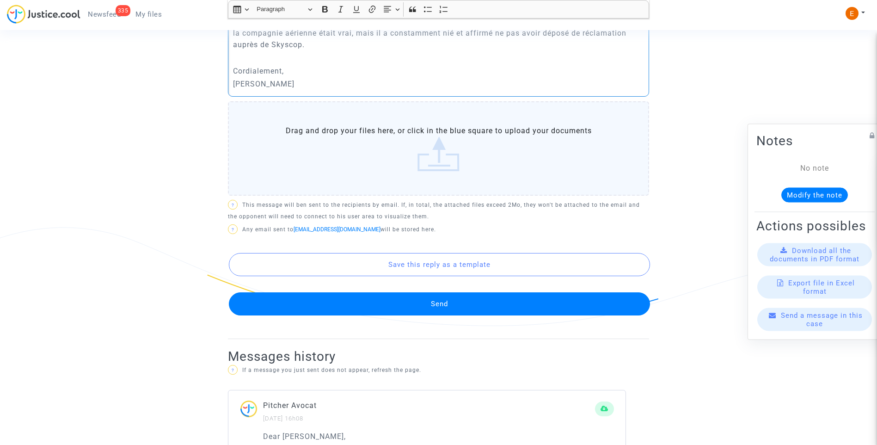
click at [440, 273] on button "Save this reply as a template" at bounding box center [439, 264] width 421 height 23
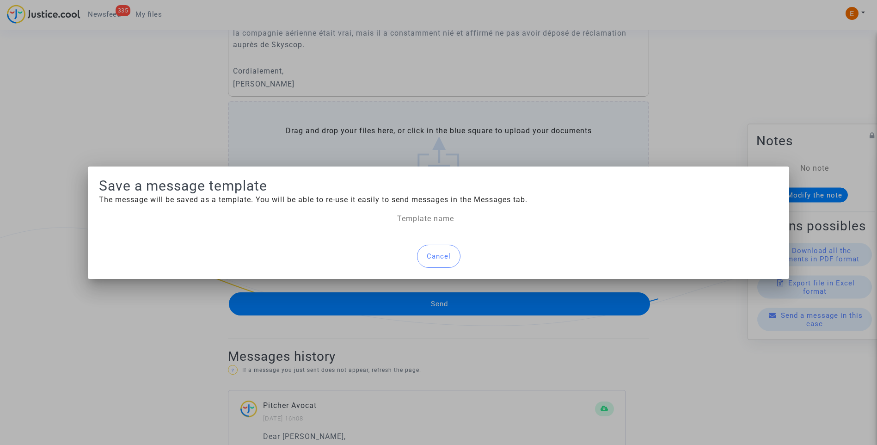
scroll to position [0, 0]
click at [720, 346] on div at bounding box center [438, 222] width 877 height 445
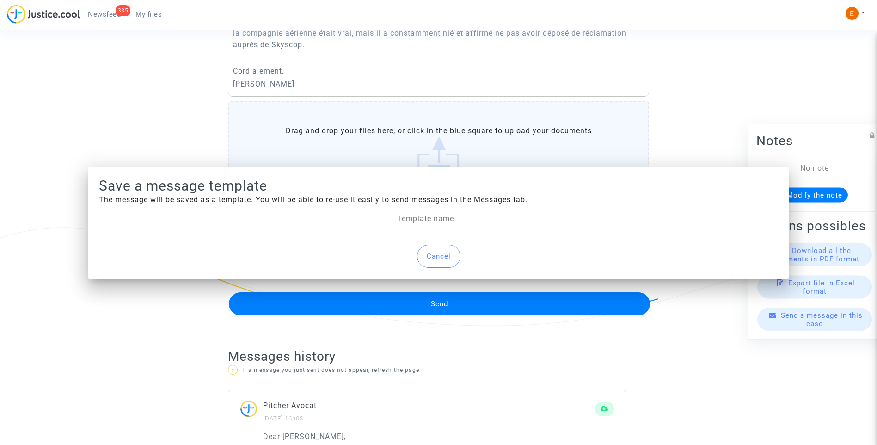
scroll to position [509, 0]
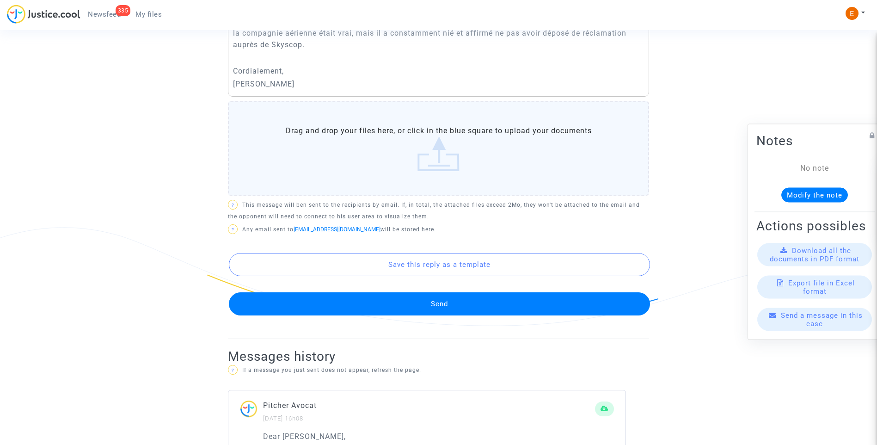
click at [466, 316] on div "[PERSON_NAME] (represented by Reclamaciones Generales) [PERSON_NAME] DEMANDER L…" at bounding box center [438, 62] width 421 height 554
click at [460, 309] on button "Send" at bounding box center [439, 303] width 421 height 23
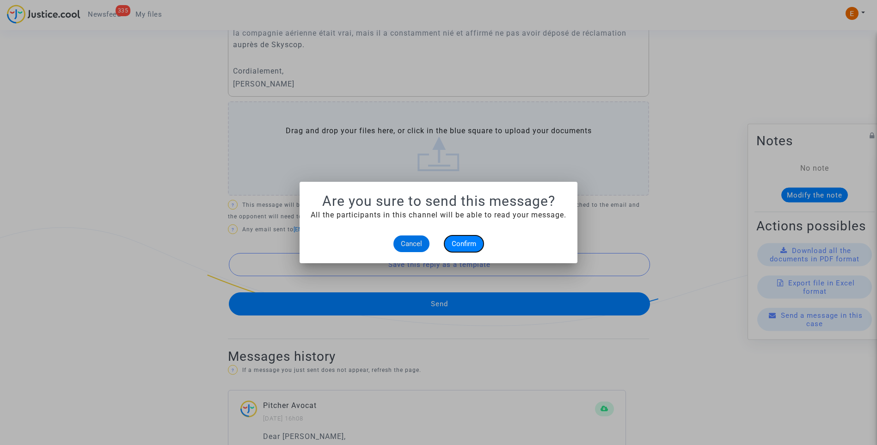
click at [476, 247] on button "Confirm" at bounding box center [463, 243] width 39 height 17
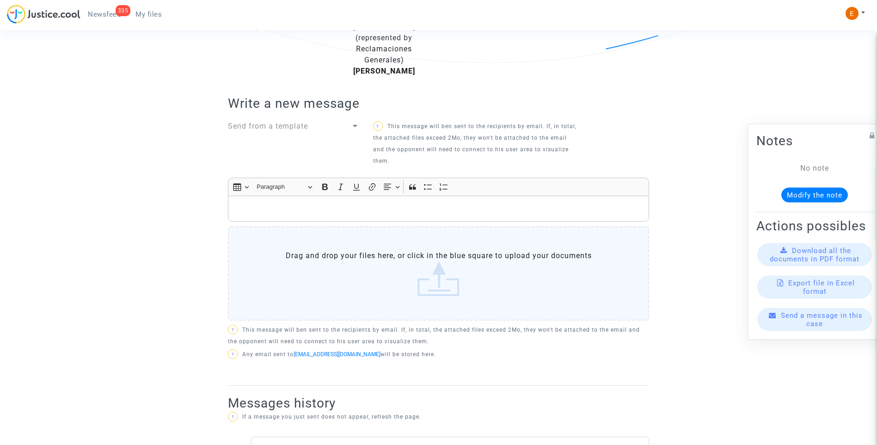
scroll to position [277, 0]
